Goal: Task Accomplishment & Management: Use online tool/utility

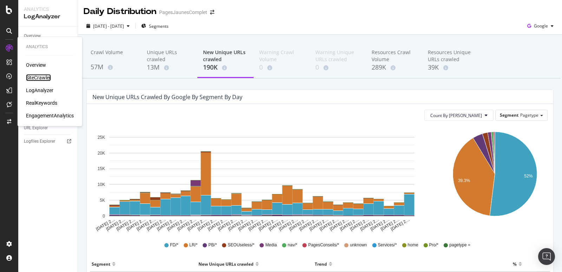
click at [38, 78] on div "SiteCrawler" at bounding box center [38, 77] width 25 height 7
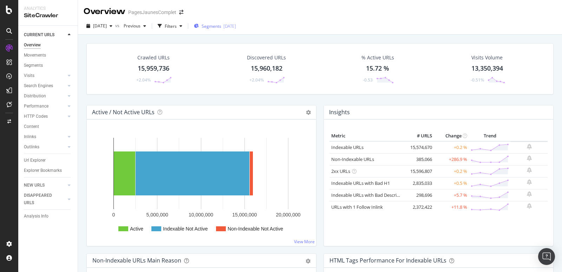
click at [221, 27] on span "Segments" at bounding box center [212, 26] width 20 height 6
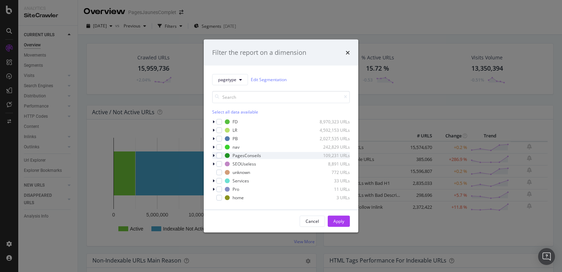
click at [215, 157] on div "modal" at bounding box center [214, 155] width 4 height 7
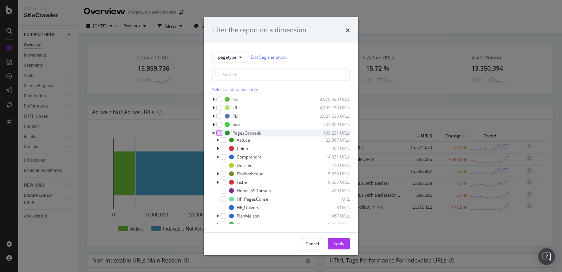
click at [220, 132] on div "modal" at bounding box center [220, 133] width 6 height 6
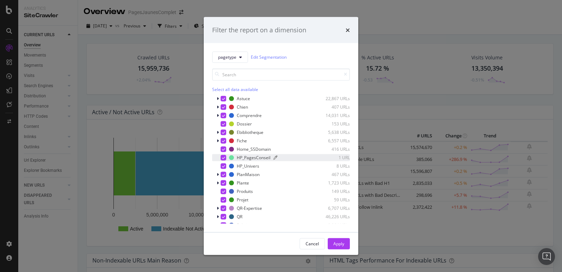
scroll to position [22, 0]
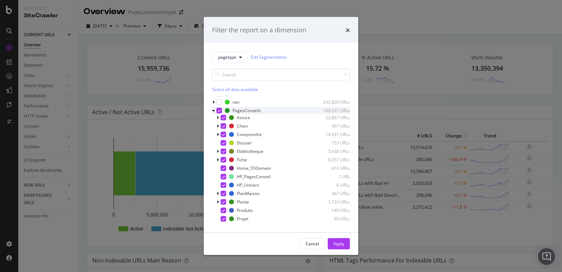
click at [220, 110] on icon "modal" at bounding box center [219, 111] width 3 height 4
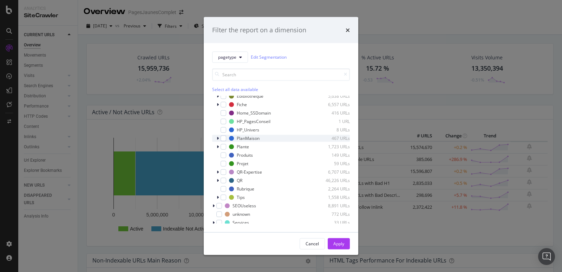
scroll to position [80, 0]
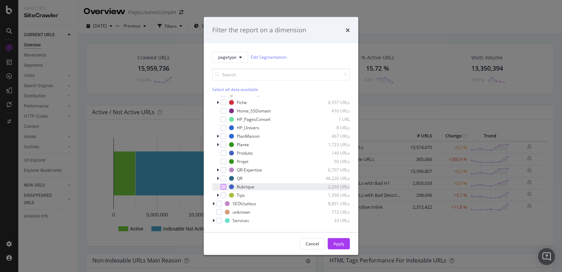
click at [224, 185] on div "modal" at bounding box center [224, 187] width 6 height 6
click at [341, 242] on div "Apply" at bounding box center [339, 244] width 11 height 6
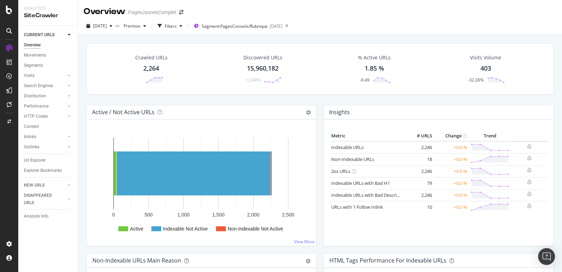
click at [157, 70] on div "2,264" at bounding box center [151, 68] width 16 height 9
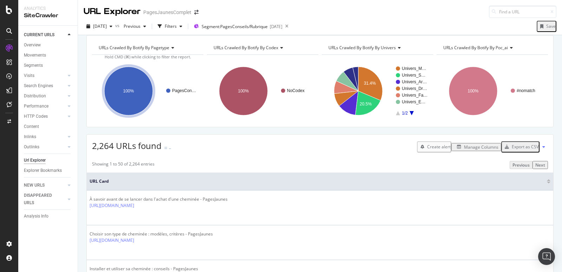
click at [530, 150] on div "Export as CSV" at bounding box center [525, 147] width 27 height 6
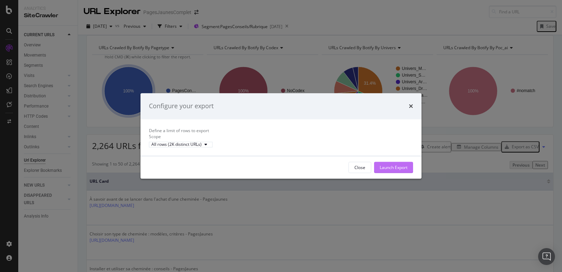
click at [397, 171] on div "Launch Export" at bounding box center [394, 168] width 28 height 6
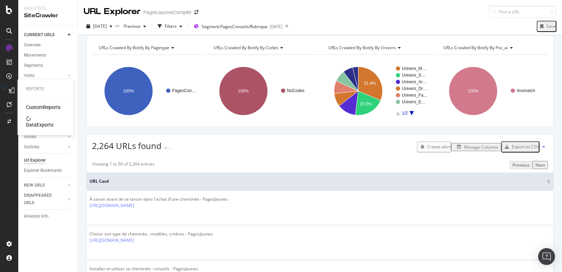
click at [6, 87] on icon at bounding box center [3, 90] width 6 height 12
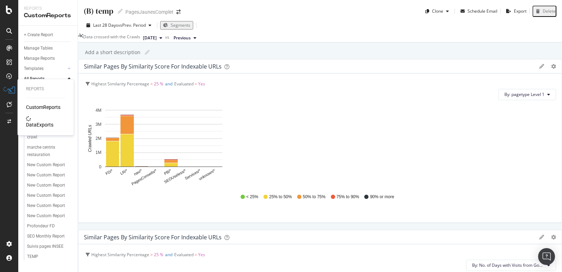
click at [37, 121] on div "DataExports" at bounding box center [39, 124] width 27 height 7
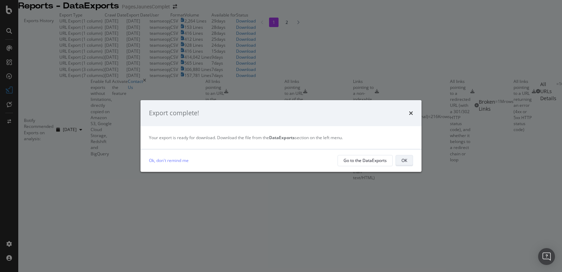
click at [403, 160] on div "OK" at bounding box center [405, 160] width 6 height 6
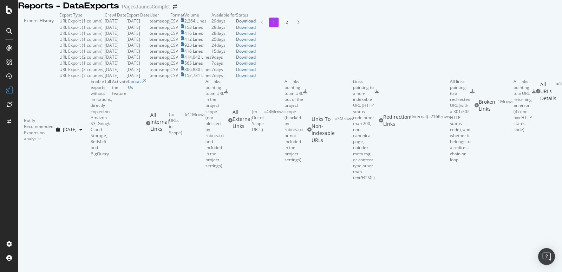
click at [256, 24] on div "Download" at bounding box center [246, 21] width 20 height 6
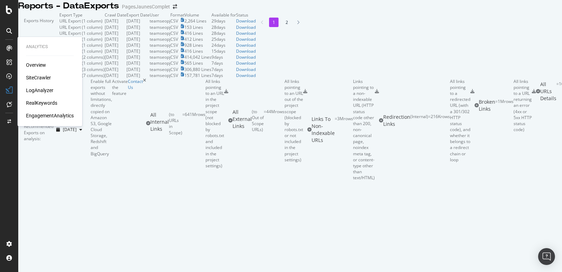
click at [35, 75] on div "SiteCrawler" at bounding box center [38, 77] width 25 height 7
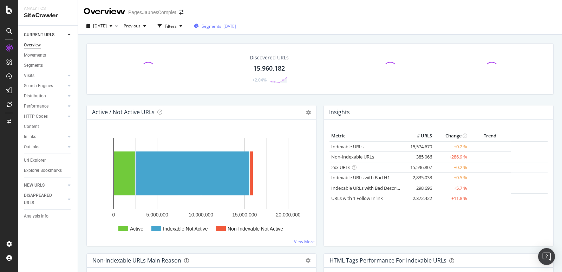
click at [236, 26] on div "[DATE]" at bounding box center [230, 26] width 13 height 6
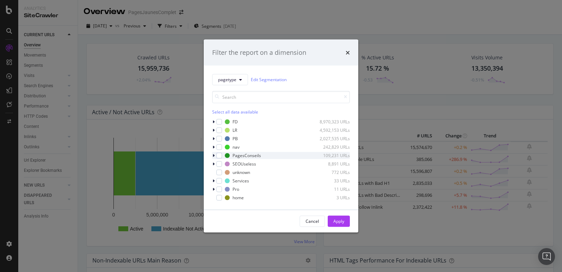
click at [214, 155] on icon "modal" at bounding box center [214, 155] width 2 height 4
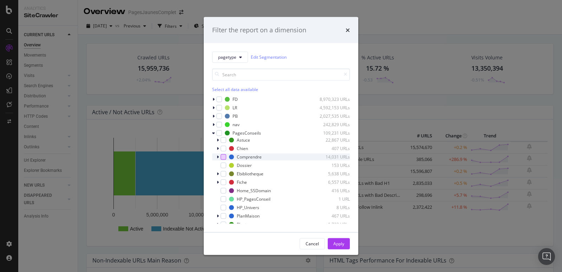
click at [222, 156] on div "modal" at bounding box center [224, 157] width 6 height 6
click at [218, 156] on icon "modal" at bounding box center [218, 157] width 2 height 4
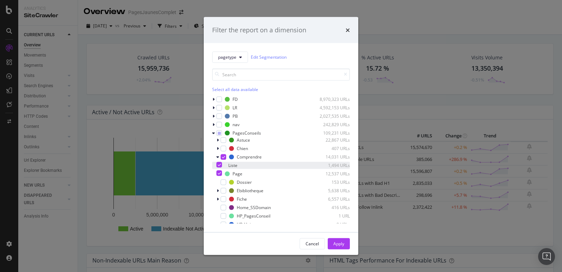
click at [221, 165] on icon "modal" at bounding box center [219, 165] width 3 height 4
click at [339, 243] on div "Apply" at bounding box center [339, 244] width 11 height 6
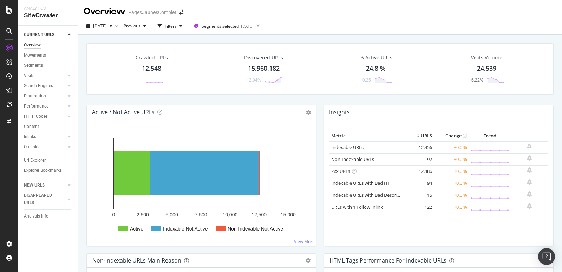
click at [149, 66] on div "12,548" at bounding box center [151, 68] width 19 height 9
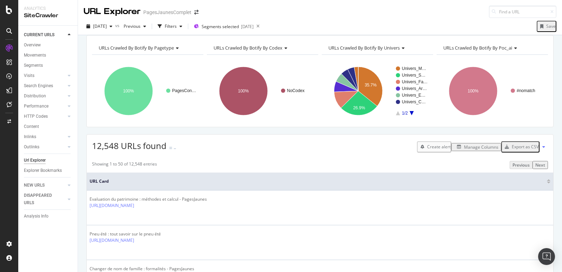
click at [521, 150] on div "Export as CSV" at bounding box center [525, 147] width 27 height 6
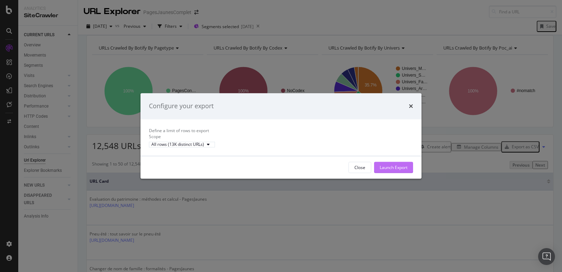
click at [400, 171] on div "Launch Export" at bounding box center [394, 168] width 28 height 6
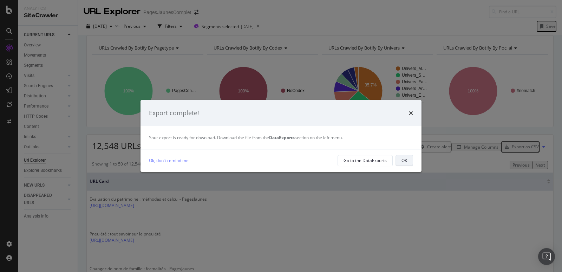
click at [401, 161] on button "OK" at bounding box center [405, 160] width 18 height 11
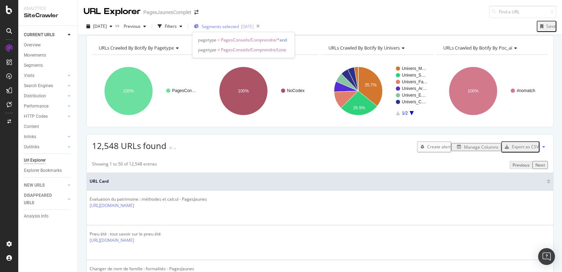
click at [233, 27] on span "Segments selected" at bounding box center [220, 27] width 37 height 6
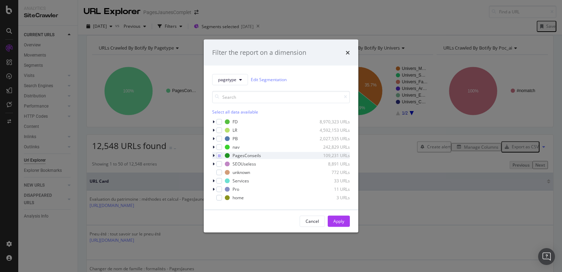
click at [214, 155] on icon "modal" at bounding box center [214, 155] width 2 height 4
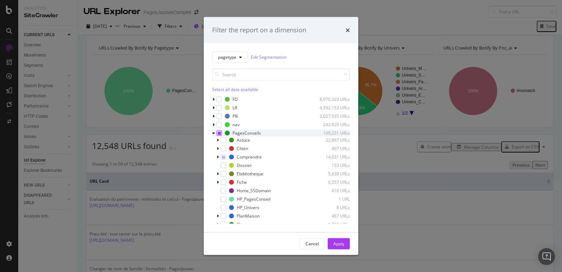
click at [218, 134] on icon "modal" at bounding box center [219, 133] width 3 height 4
click at [218, 131] on icon "modal" at bounding box center [219, 133] width 3 height 4
click at [316, 244] on div "Cancel" at bounding box center [312, 244] width 13 height 6
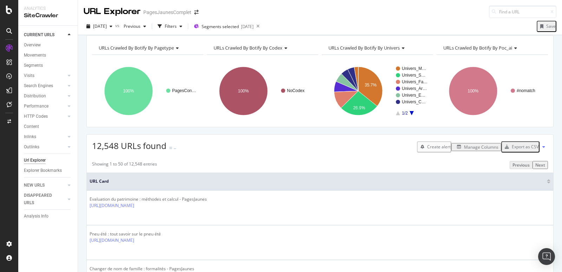
click at [4, 88] on div at bounding box center [4, 90] width 0 height 11
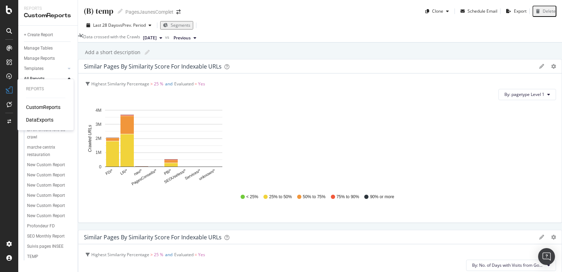
click at [45, 120] on div "DataExports" at bounding box center [39, 119] width 27 height 7
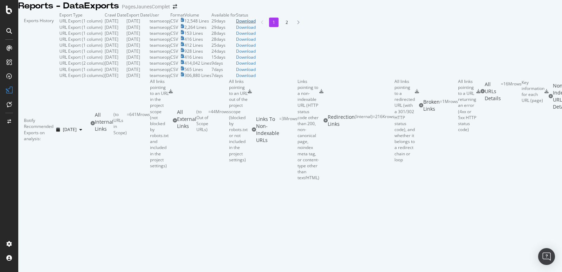
click at [256, 24] on div "Download" at bounding box center [246, 21] width 20 height 6
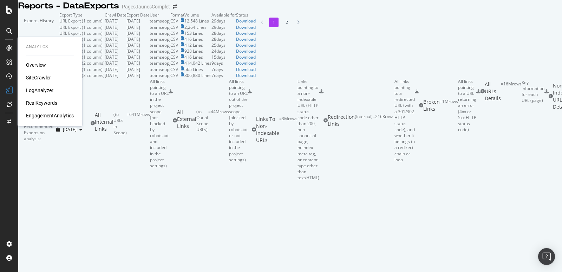
click at [36, 75] on div "SiteCrawler" at bounding box center [38, 77] width 25 height 7
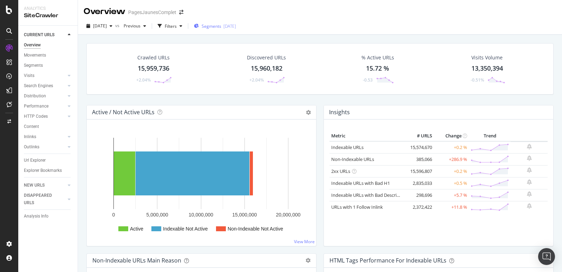
click at [236, 25] on div "[DATE]" at bounding box center [230, 26] width 13 height 6
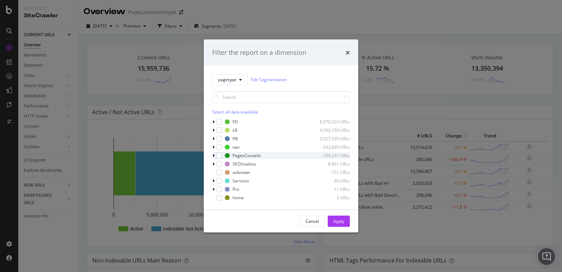
click at [213, 157] on icon "modal" at bounding box center [214, 155] width 2 height 4
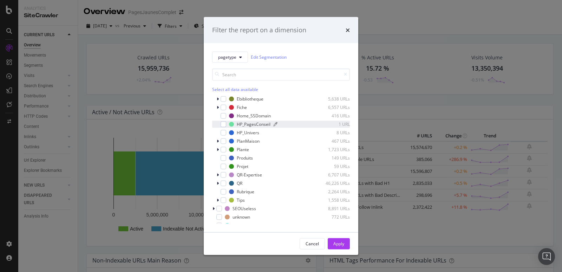
scroll to position [79, 0]
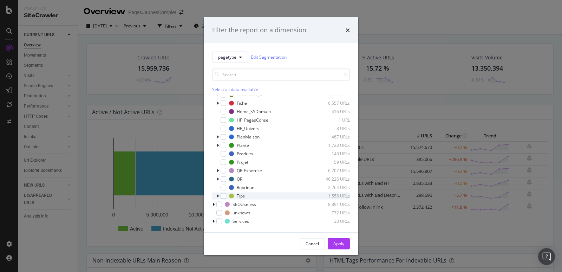
click at [218, 194] on icon "modal" at bounding box center [218, 196] width 2 height 4
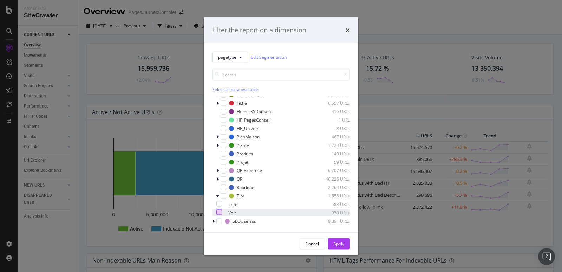
click at [222, 213] on div "modal" at bounding box center [220, 212] width 6 height 6
click at [345, 244] on button "Apply" at bounding box center [339, 243] width 22 height 11
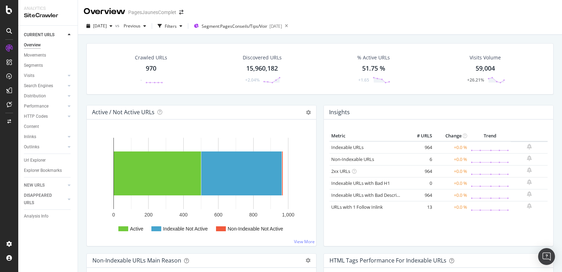
click at [150, 67] on div "970" at bounding box center [151, 68] width 11 height 9
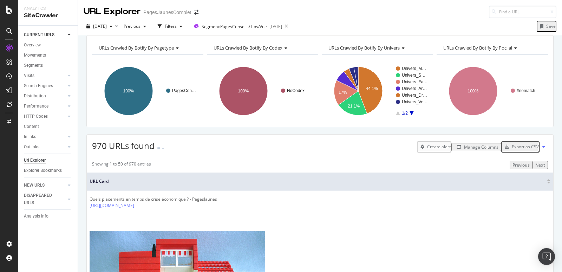
click at [521, 150] on div "Export as CSV" at bounding box center [525, 147] width 27 height 6
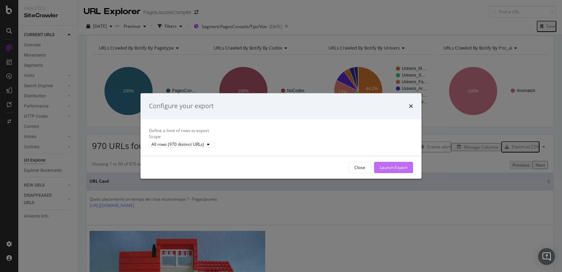
click at [392, 171] on div "Launch Export" at bounding box center [394, 168] width 28 height 6
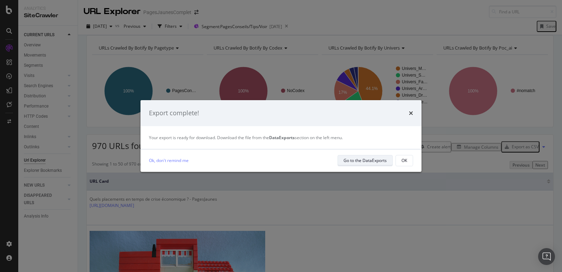
click at [370, 161] on div "Go to the DataExports" at bounding box center [365, 160] width 43 height 6
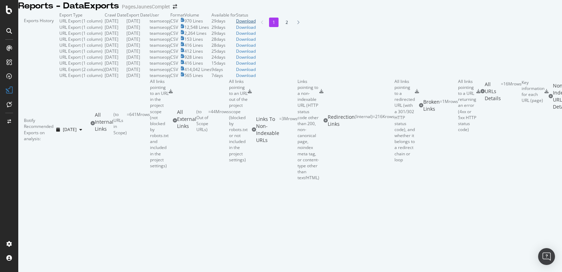
click at [256, 24] on div "Download" at bounding box center [246, 21] width 20 height 6
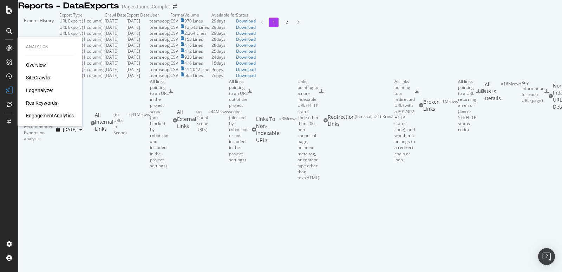
click at [29, 77] on div "SiteCrawler" at bounding box center [38, 77] width 25 height 7
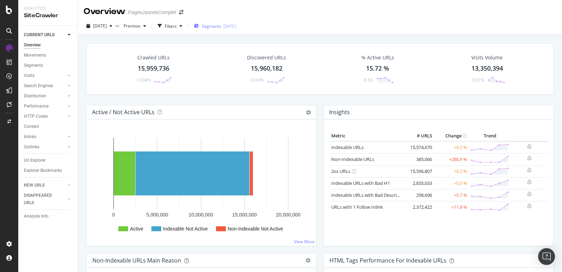
click at [221, 28] on span "Segments" at bounding box center [212, 26] width 20 height 6
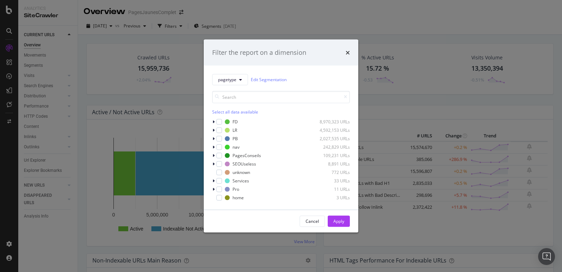
click at [173, 44] on div "Filter the report on a dimension pagetype Edit Segmentation Select all data ava…" at bounding box center [281, 136] width 562 height 272
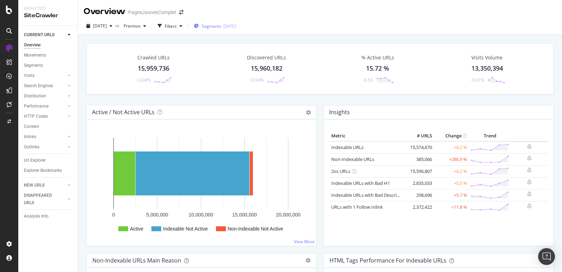
click at [221, 25] on span "Segments" at bounding box center [212, 26] width 20 height 6
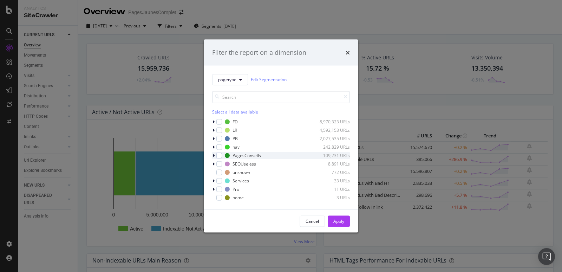
click at [214, 156] on icon "modal" at bounding box center [214, 155] width 2 height 4
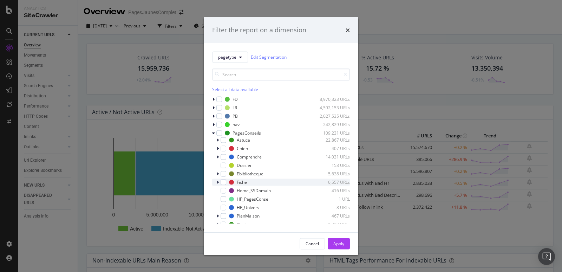
click at [218, 180] on icon "modal" at bounding box center [218, 182] width 2 height 4
click at [222, 200] on div "modal" at bounding box center [220, 198] width 6 height 6
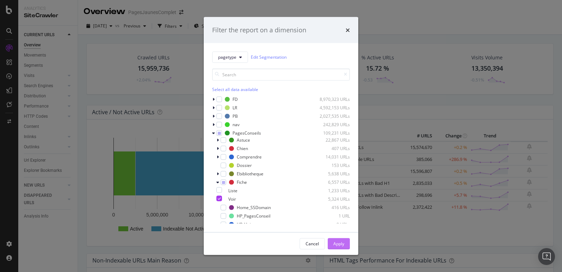
click at [337, 244] on div "Apply" at bounding box center [339, 244] width 11 height 6
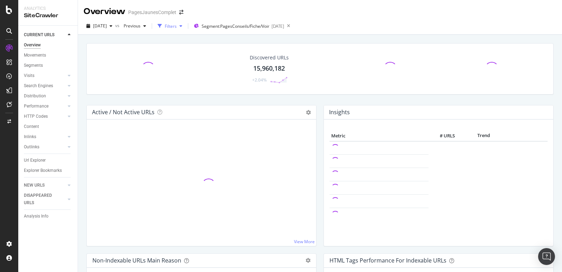
click at [177, 26] on div "Filters" at bounding box center [171, 26] width 12 height 6
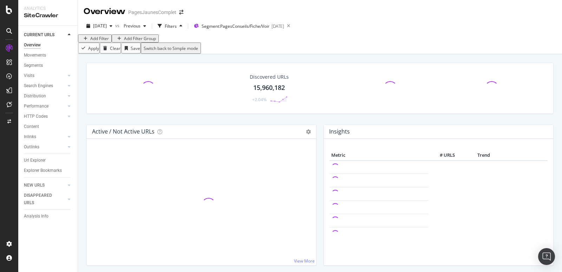
click at [101, 41] on div "Add Filter" at bounding box center [99, 39] width 19 height 6
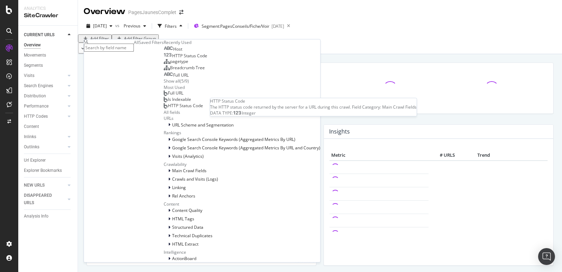
click at [172, 59] on span "HTTP Status Code" at bounding box center [189, 56] width 35 height 6
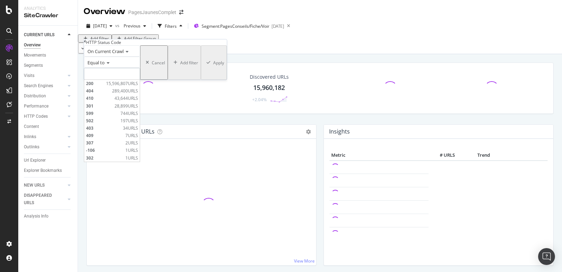
click at [119, 80] on input "number" at bounding box center [112, 74] width 56 height 12
click at [104, 86] on span "200" at bounding box center [95, 84] width 18 height 6
type input "200"
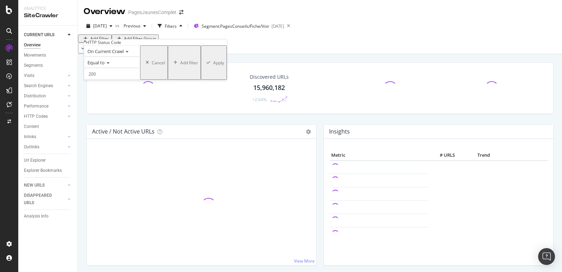
click at [213, 66] on div "Apply" at bounding box center [218, 63] width 11 height 6
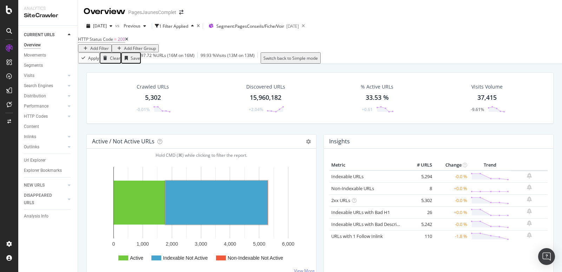
click at [148, 102] on div "5,302" at bounding box center [153, 97] width 16 height 9
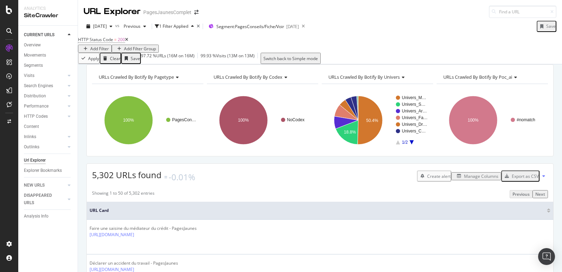
click at [530, 179] on div "Export as CSV" at bounding box center [525, 176] width 27 height 6
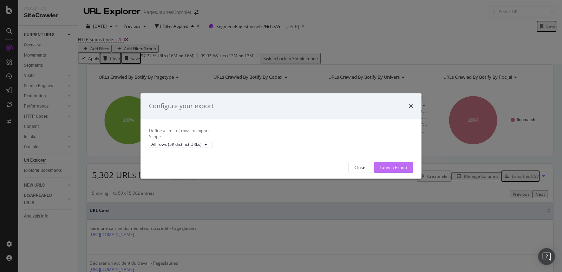
click at [390, 171] on div "Launch Export" at bounding box center [394, 168] width 28 height 6
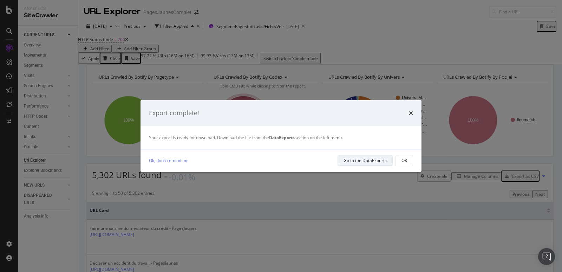
click at [365, 163] on div "Go to the DataExports" at bounding box center [365, 160] width 43 height 6
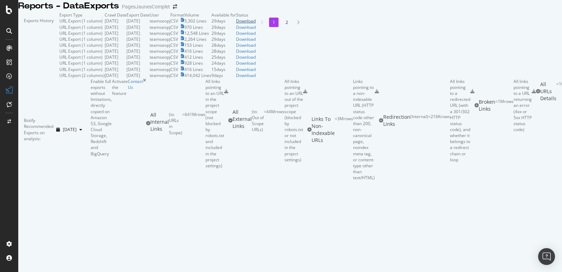
click at [256, 24] on div "Download" at bounding box center [246, 21] width 20 height 6
click at [9, 12] on icon at bounding box center [9, 10] width 6 height 8
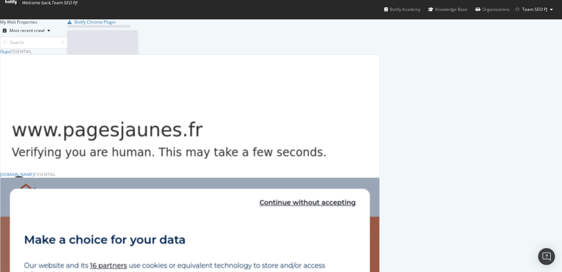
scroll to position [534, 380]
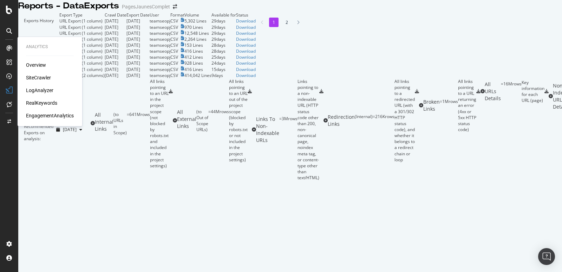
click at [38, 77] on div "SiteCrawler" at bounding box center [38, 77] width 25 height 7
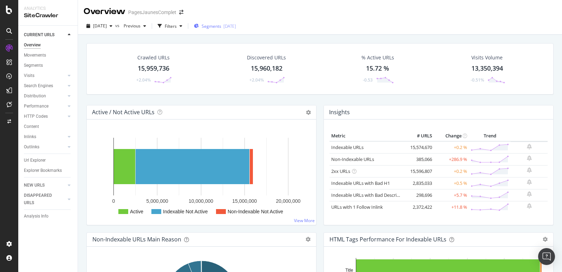
click at [221, 24] on span "Segments" at bounding box center [212, 26] width 20 height 6
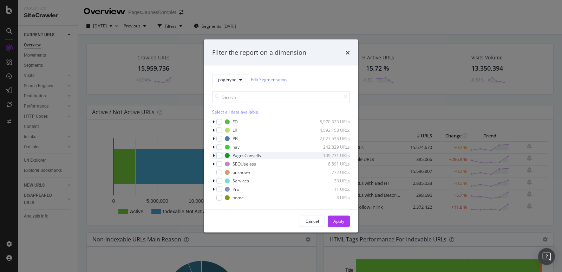
click at [214, 156] on icon "modal" at bounding box center [214, 155] width 2 height 4
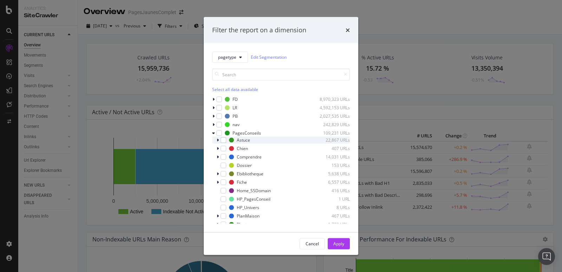
click at [219, 141] on div "modal" at bounding box center [219, 139] width 4 height 7
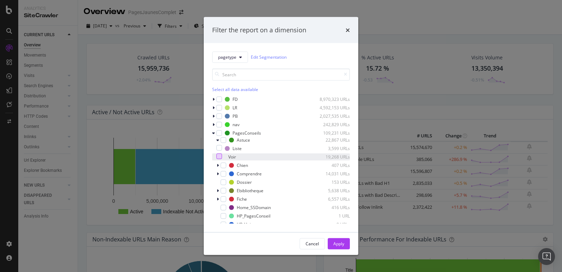
click at [222, 156] on div "modal" at bounding box center [220, 156] width 6 height 6
click at [340, 244] on div "Apply" at bounding box center [339, 244] width 11 height 6
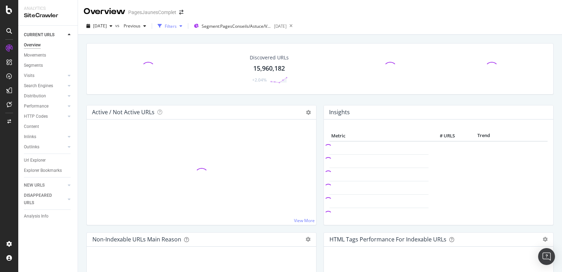
click at [177, 25] on div "Filters" at bounding box center [171, 26] width 12 height 6
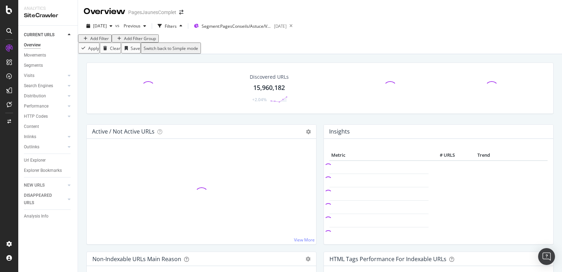
click at [101, 41] on div "Add Filter" at bounding box center [99, 39] width 19 height 6
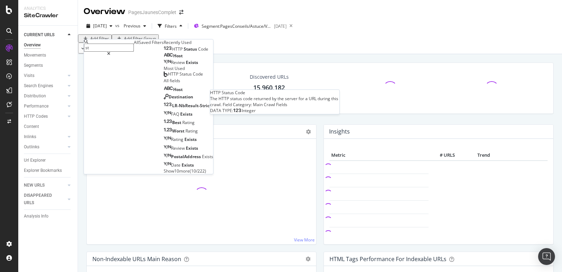
type input "st"
click at [184, 52] on span "Status" at bounding box center [191, 49] width 14 height 6
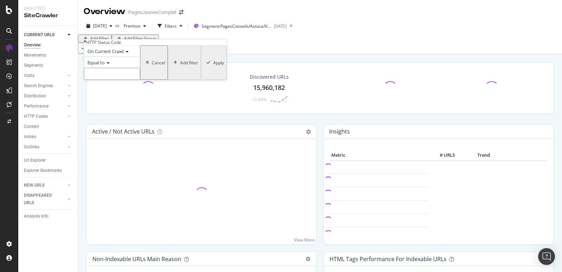
click at [111, 80] on input "number" at bounding box center [112, 74] width 56 height 12
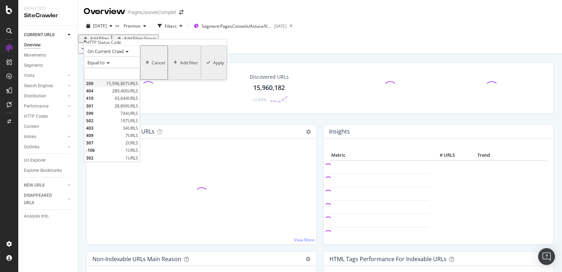
click at [104, 86] on span "200" at bounding box center [95, 84] width 18 height 6
type input "200"
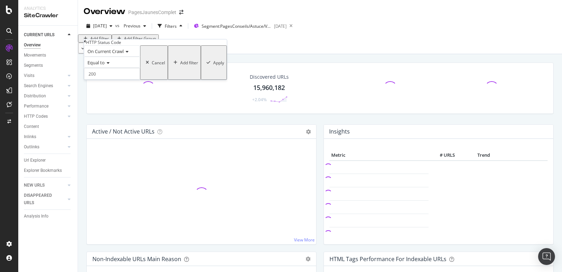
click at [213, 66] on div "Apply" at bounding box center [218, 63] width 11 height 6
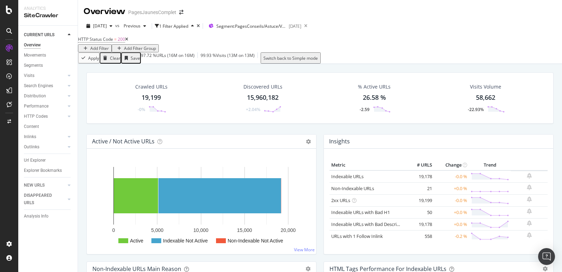
click at [154, 102] on div "19,199" at bounding box center [151, 97] width 19 height 9
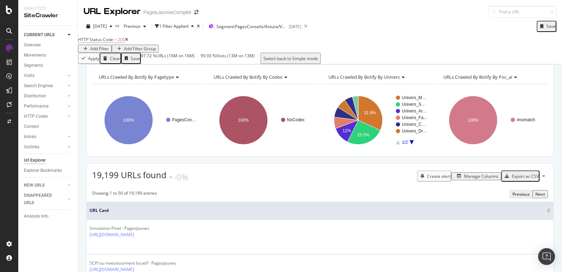
click at [528, 179] on div "Export as CSV" at bounding box center [525, 176] width 27 height 6
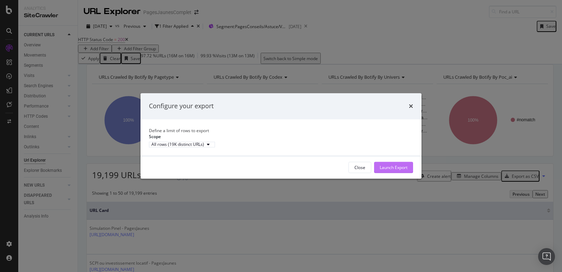
click at [403, 171] on div "Launch Export" at bounding box center [394, 168] width 28 height 6
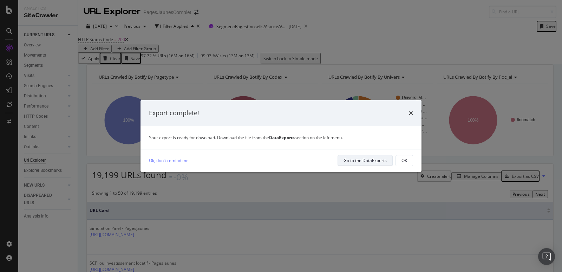
click at [371, 165] on div "Go to the DataExports" at bounding box center [365, 161] width 43 height 10
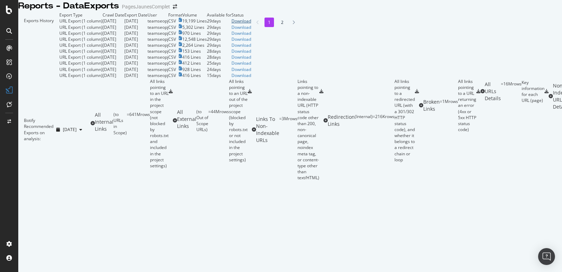
click at [251, 24] on div "Download" at bounding box center [242, 21] width 20 height 6
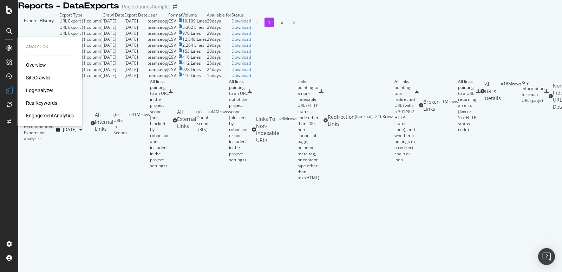
click at [37, 78] on div "SiteCrawler" at bounding box center [38, 77] width 25 height 7
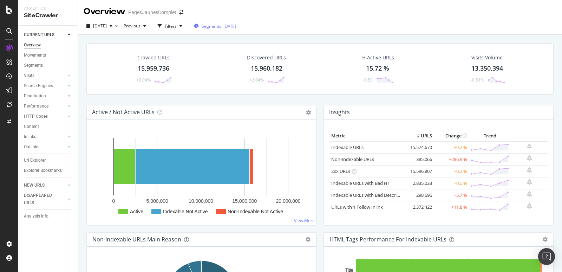
click at [221, 27] on span "Segments" at bounding box center [212, 26] width 20 height 6
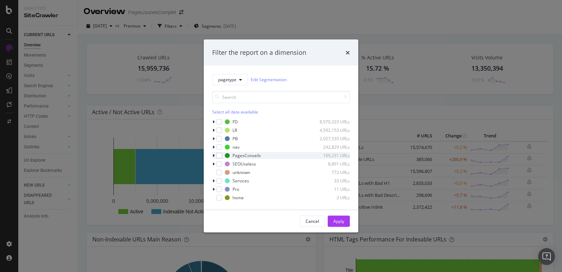
click at [214, 157] on div "modal" at bounding box center [214, 155] width 4 height 7
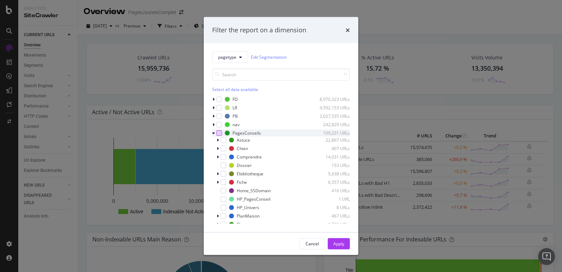
click at [220, 133] on div "modal" at bounding box center [220, 133] width 6 height 6
click at [219, 134] on icon "modal" at bounding box center [219, 133] width 3 height 4
click at [222, 165] on div "modal" at bounding box center [224, 165] width 6 height 6
click at [315, 245] on div "Cancel" at bounding box center [312, 244] width 13 height 6
